Goal: Information Seeking & Learning: Learn about a topic

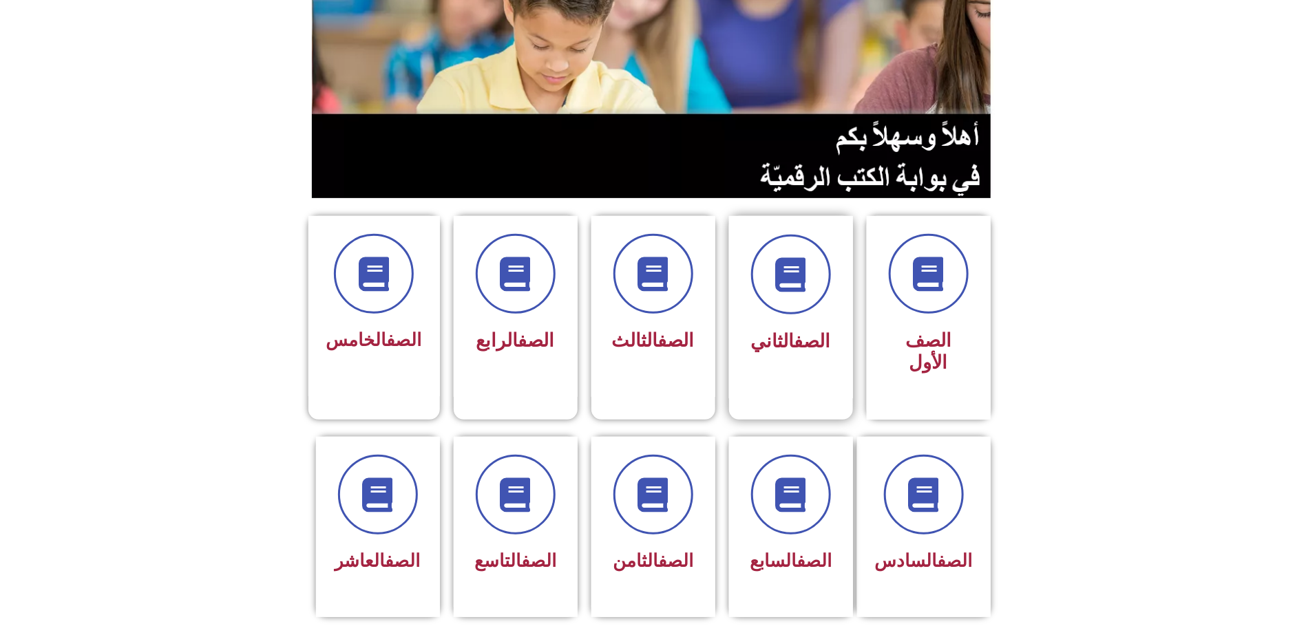
scroll to position [206, 0]
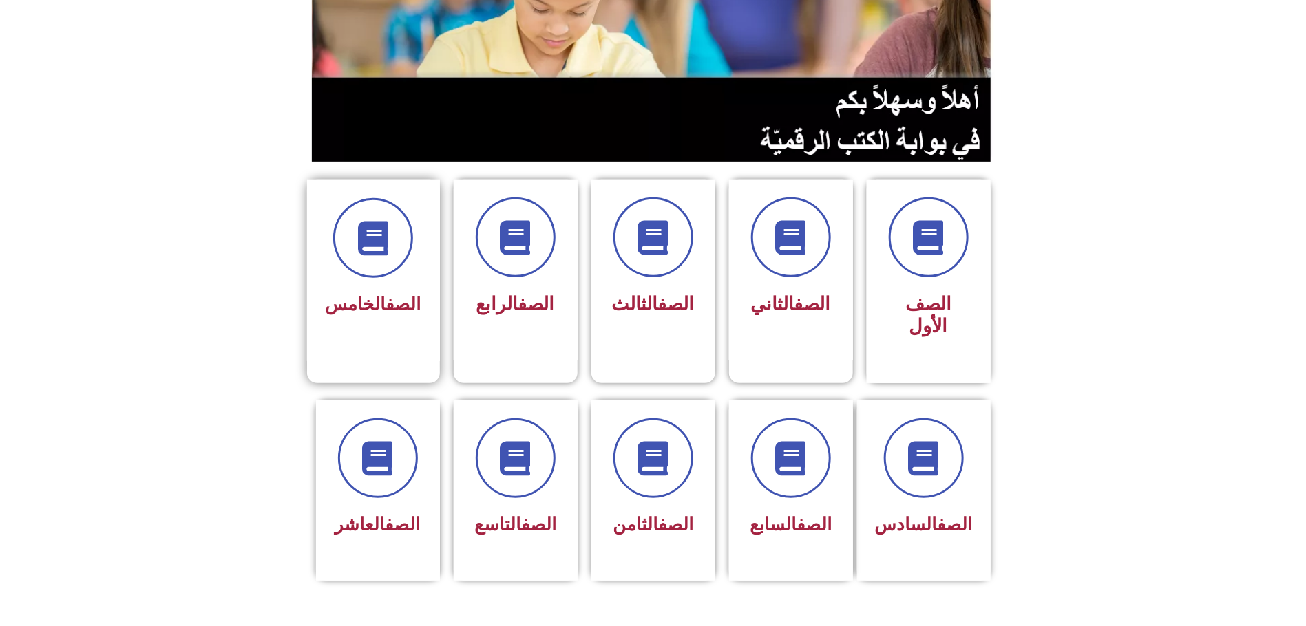
click at [385, 304] on div "الصف الخامس" at bounding box center [373, 271] width 133 height 182
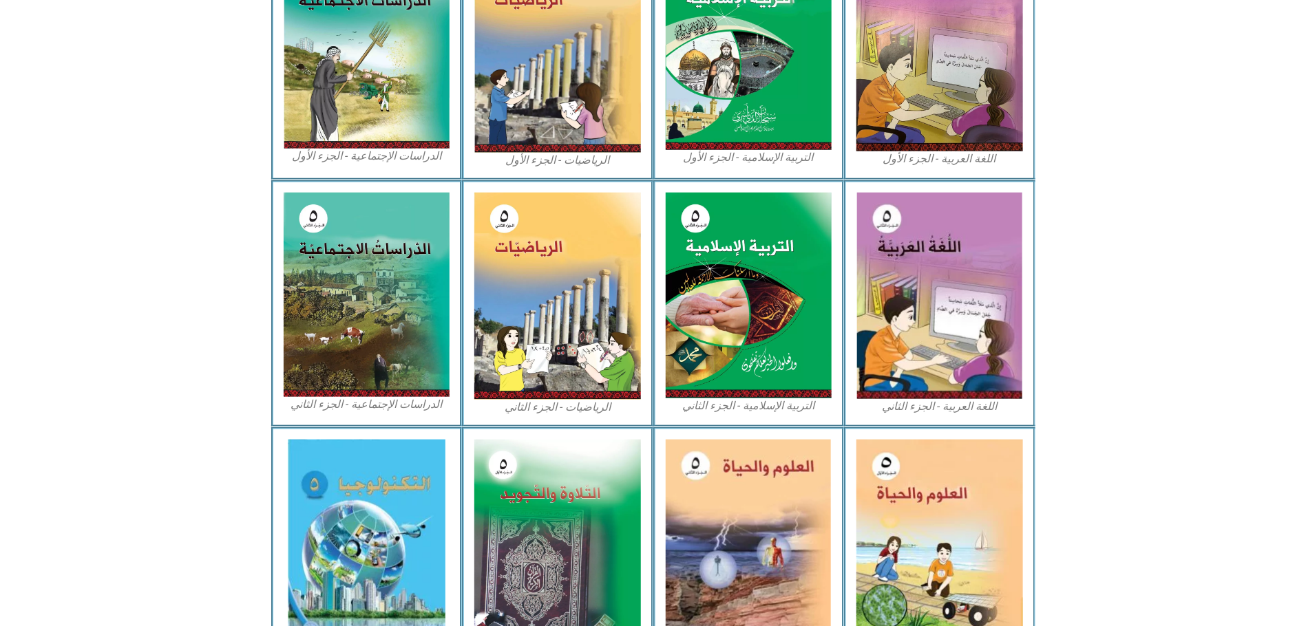
scroll to position [516, 0]
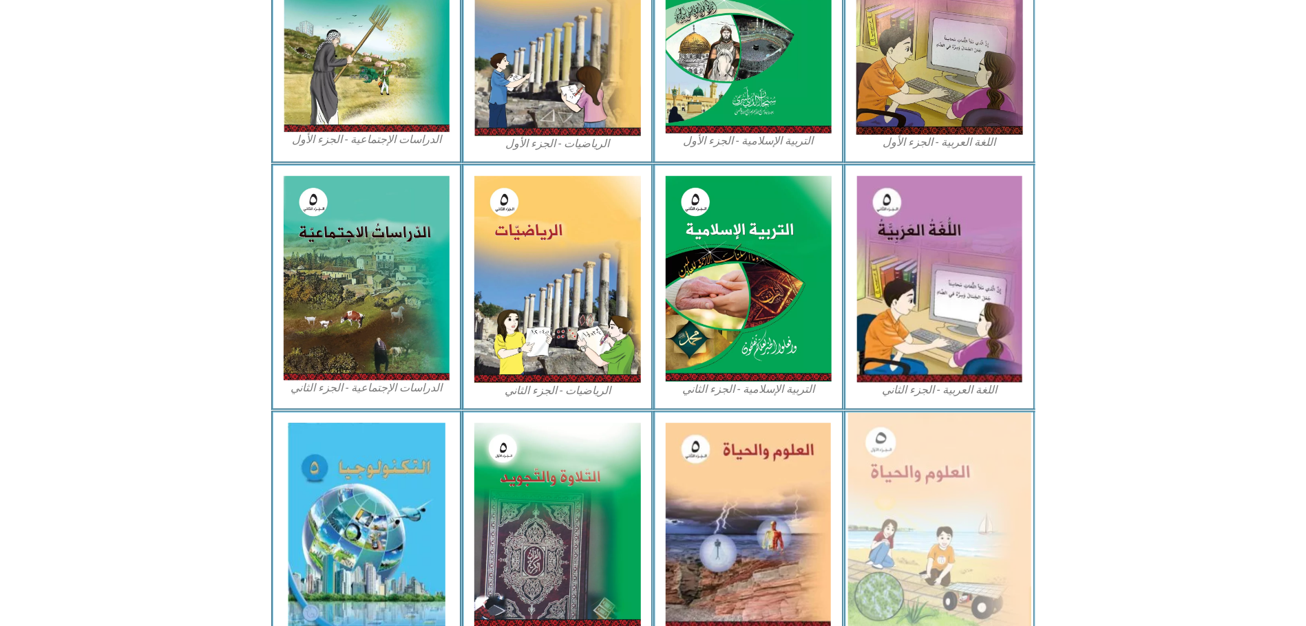
click at [932, 467] on img at bounding box center [939, 525] width 183 height 225
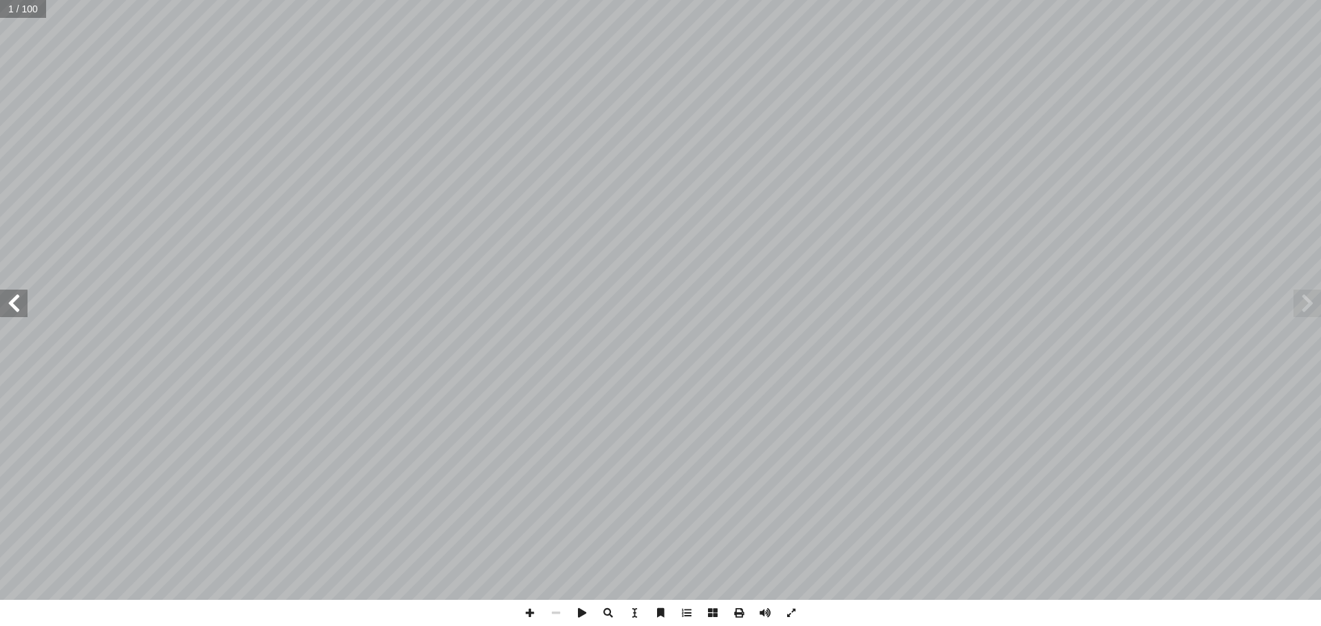
click at [19, 308] on span at bounding box center [14, 304] width 28 height 28
click at [685, 615] on span at bounding box center [687, 613] width 26 height 26
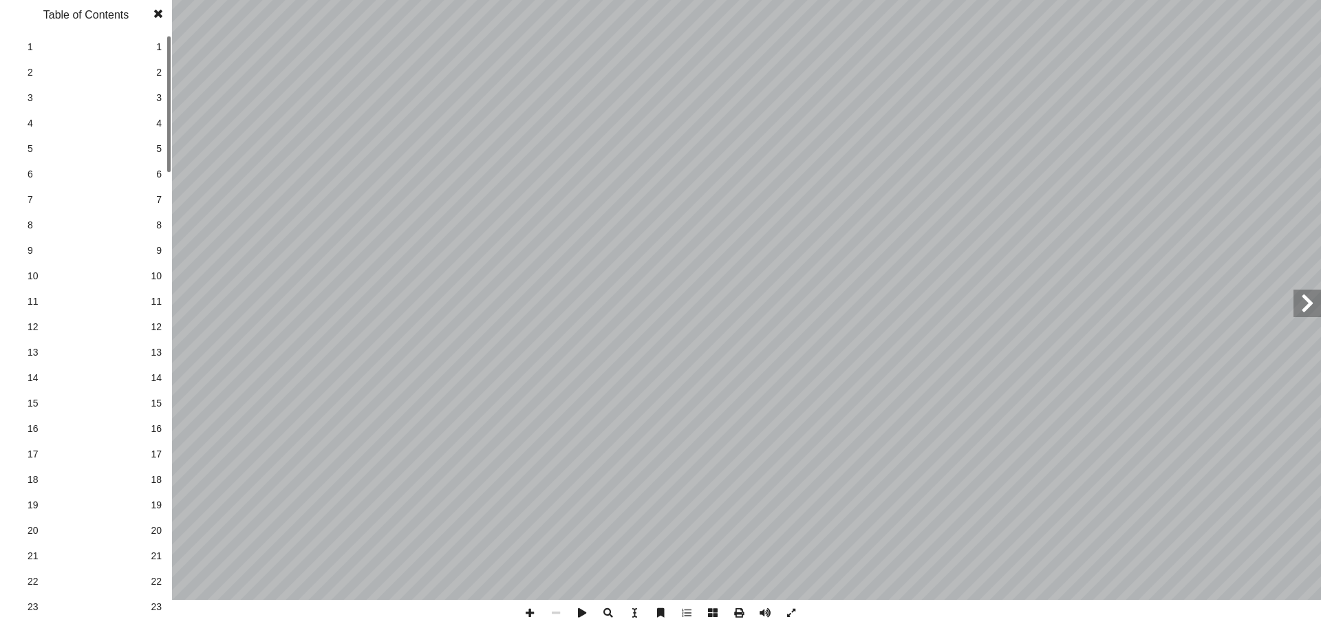
click at [160, 602] on span "23" at bounding box center [156, 607] width 11 height 14
click at [174, 200] on div "١٨ ١ . ._____________________________________ ط؟ ّ خط ُ ل في الم ّ و أ ما المست…" at bounding box center [660, 313] width 1321 height 626
click at [158, 525] on span "25" at bounding box center [156, 529] width 11 height 14
click at [157, 601] on span "28" at bounding box center [156, 606] width 11 height 14
click at [167, 204] on div at bounding box center [169, 171] width 5 height 137
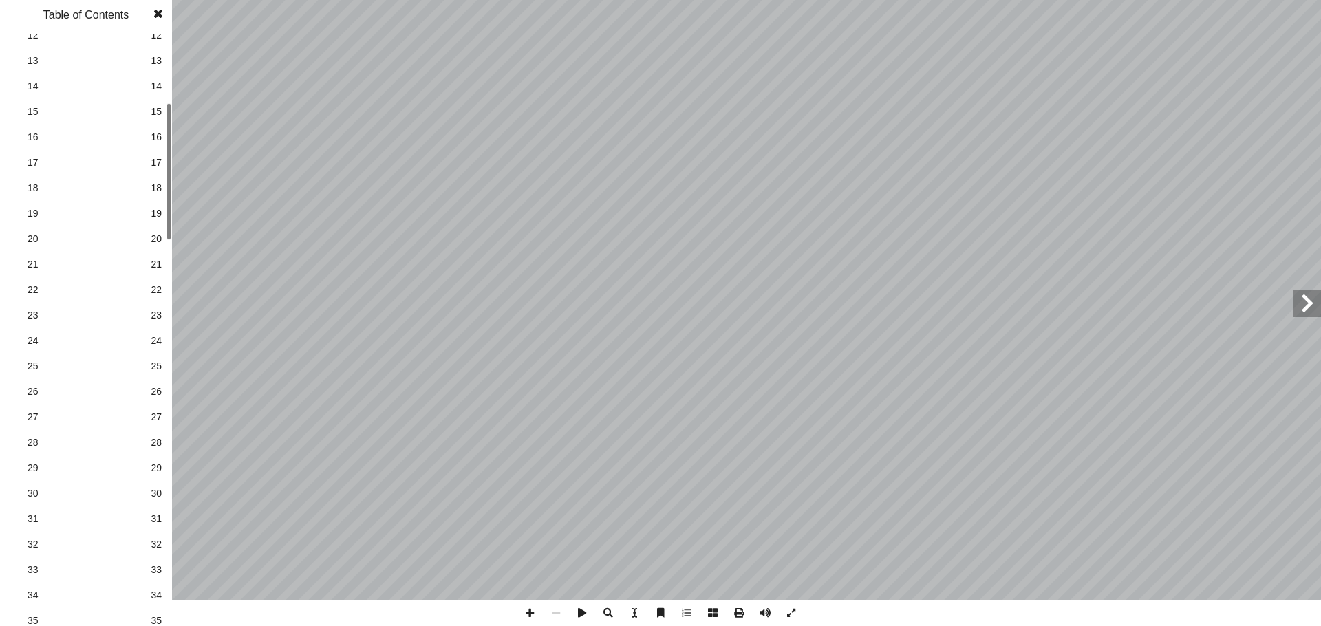
click at [159, 516] on span "31" at bounding box center [156, 519] width 11 height 14
click at [158, 489] on span "30" at bounding box center [156, 494] width 11 height 14
click at [155, 491] on span "30" at bounding box center [156, 494] width 11 height 14
click at [153, 489] on span "30" at bounding box center [156, 494] width 11 height 14
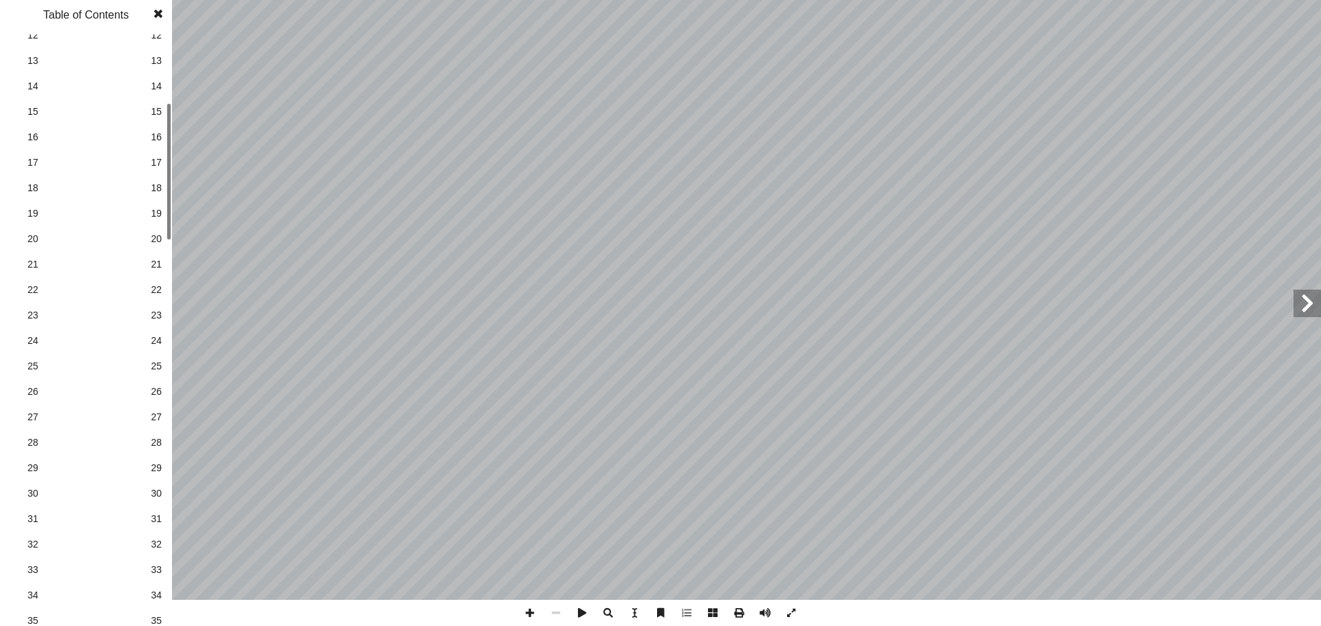
click at [1316, 295] on span at bounding box center [1308, 304] width 28 height 28
click at [1299, 296] on span at bounding box center [1308, 304] width 28 height 28
click at [162, 12] on span at bounding box center [158, 14] width 25 height 28
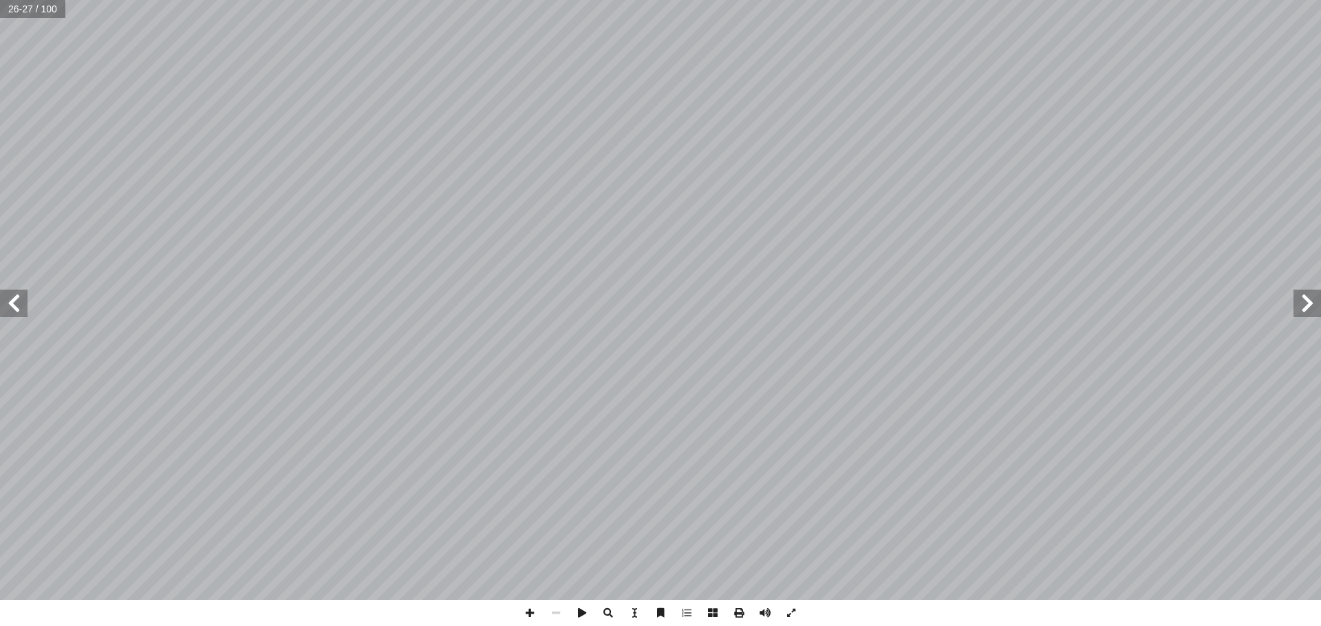
click at [13, 306] on span at bounding box center [14, 304] width 28 height 28
click at [529, 614] on span at bounding box center [530, 613] width 26 height 26
click at [1304, 297] on span at bounding box center [1308, 304] width 28 height 28
click at [17, 310] on span at bounding box center [14, 304] width 28 height 28
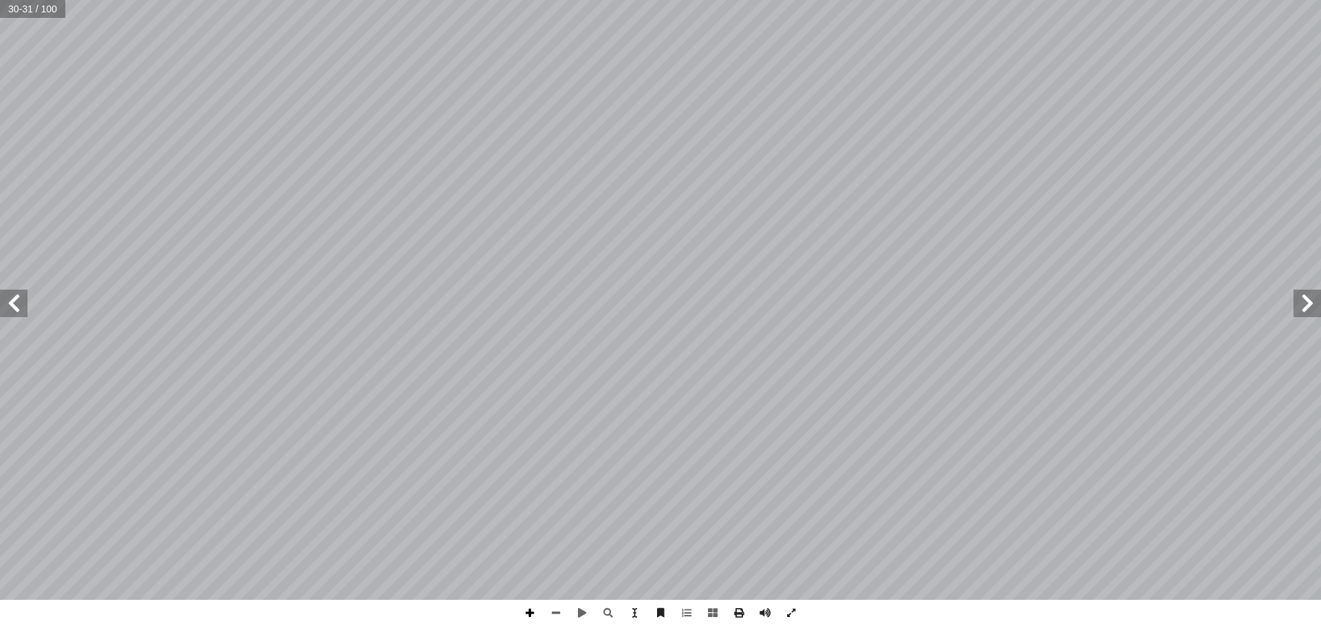
click at [531, 612] on span at bounding box center [530, 613] width 26 height 26
